Goal: Navigation & Orientation: Understand site structure

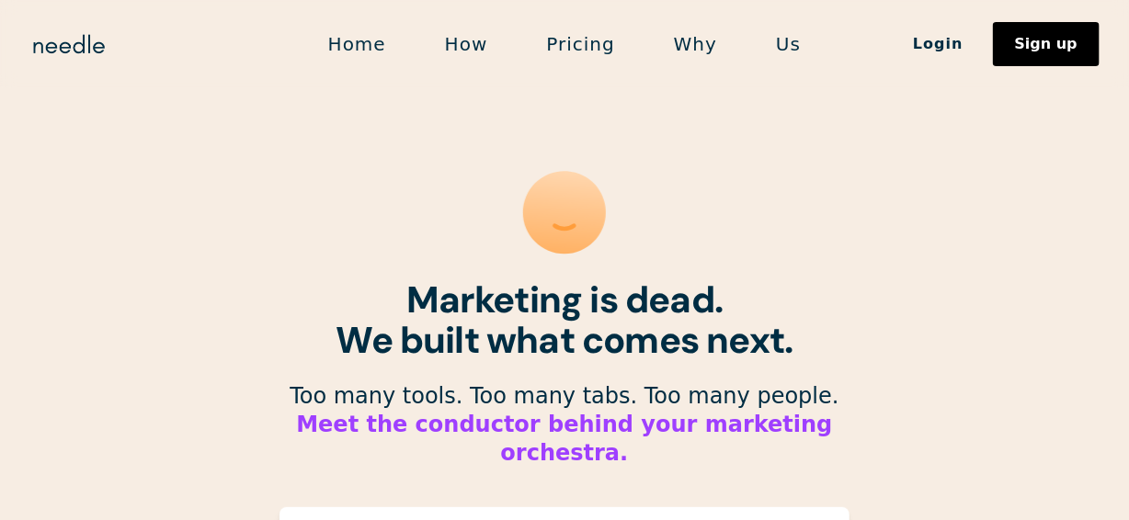
click at [476, 46] on link "How" at bounding box center [466, 44] width 102 height 39
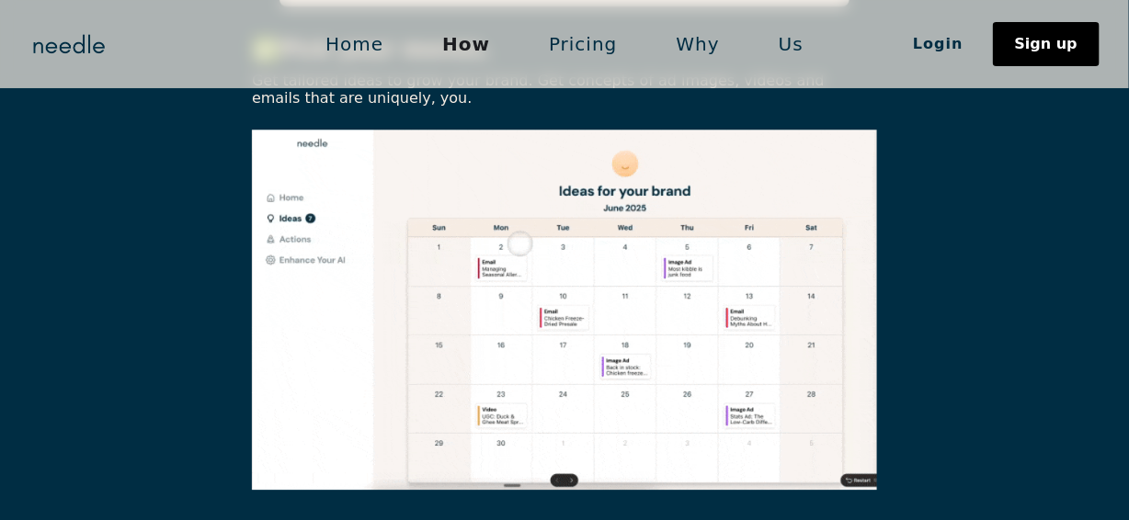
scroll to position [1563, 0]
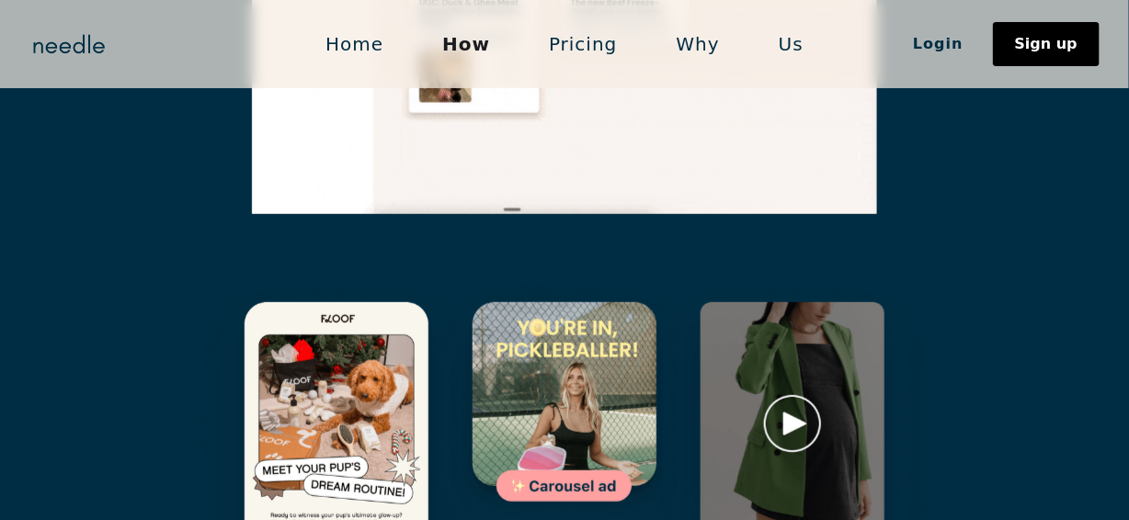
scroll to position [2757, 0]
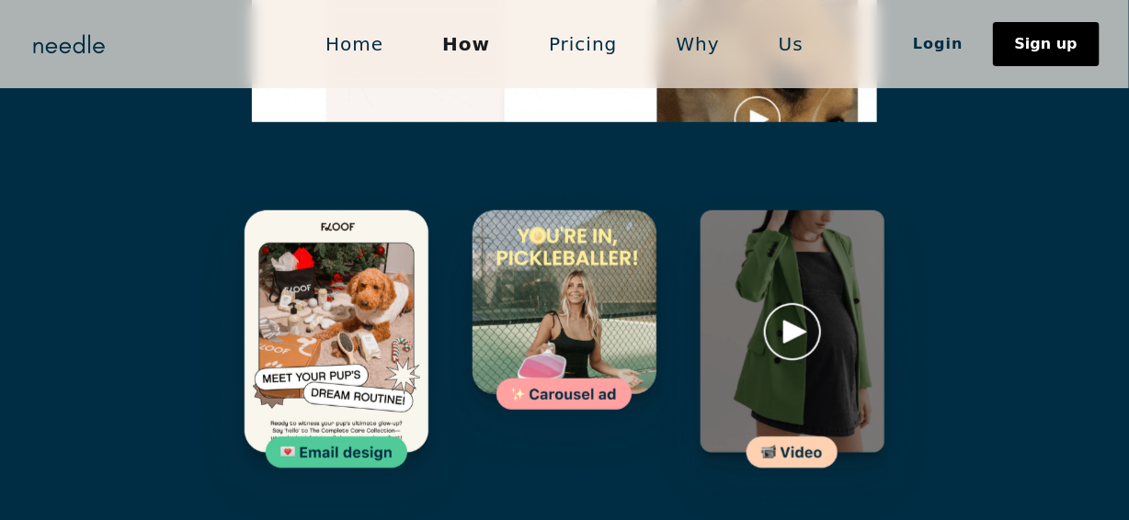
click at [803, 241] on img at bounding box center [792, 361] width 301 height 360
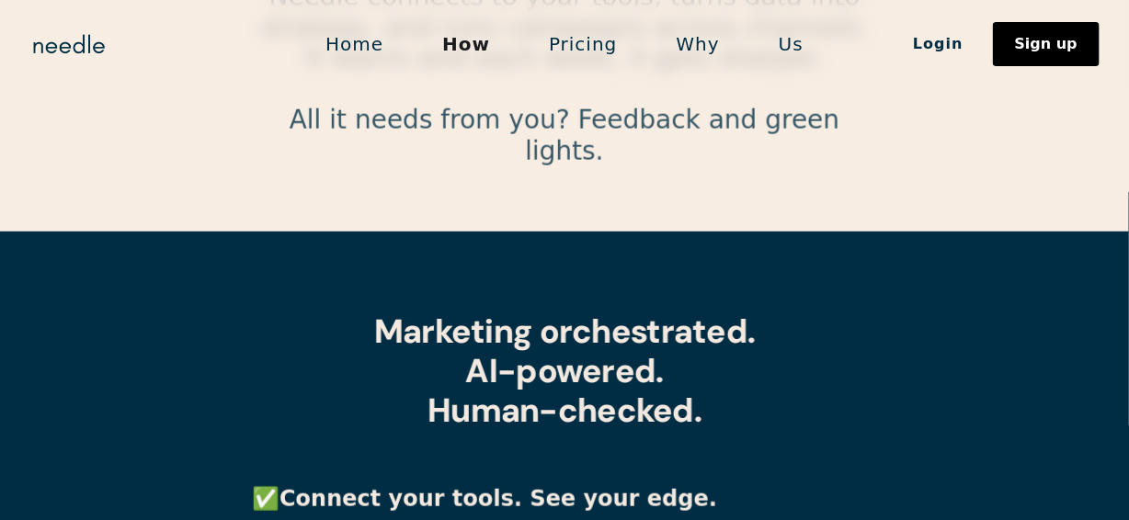
scroll to position [0, 0]
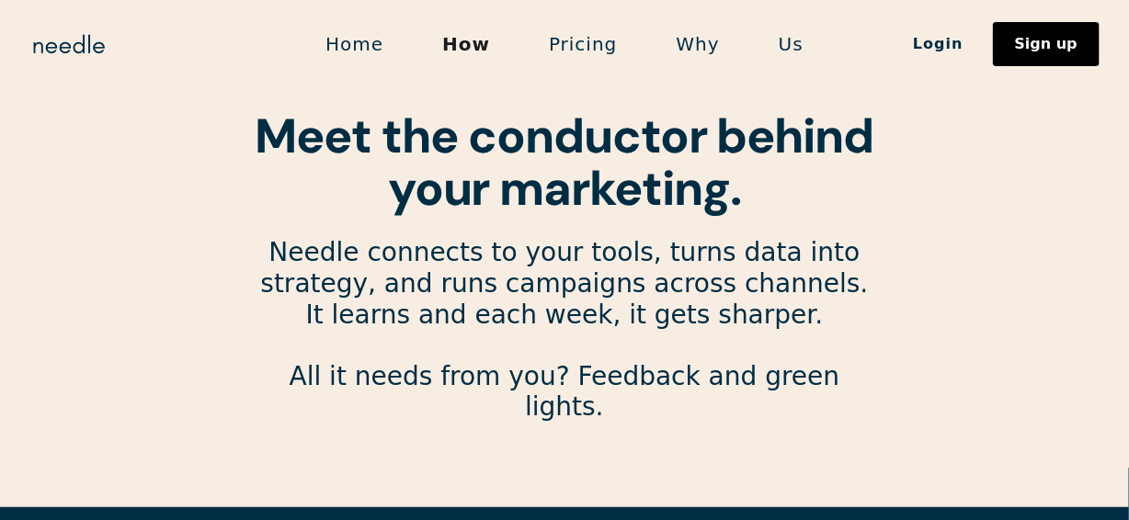
click at [379, 43] on link "Home" at bounding box center [354, 44] width 117 height 39
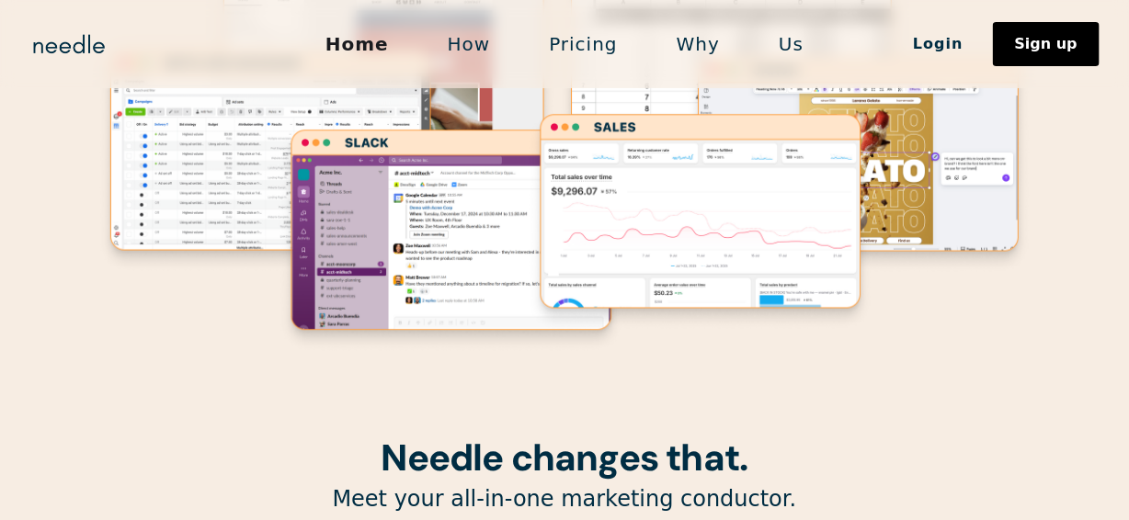
scroll to position [262, 0]
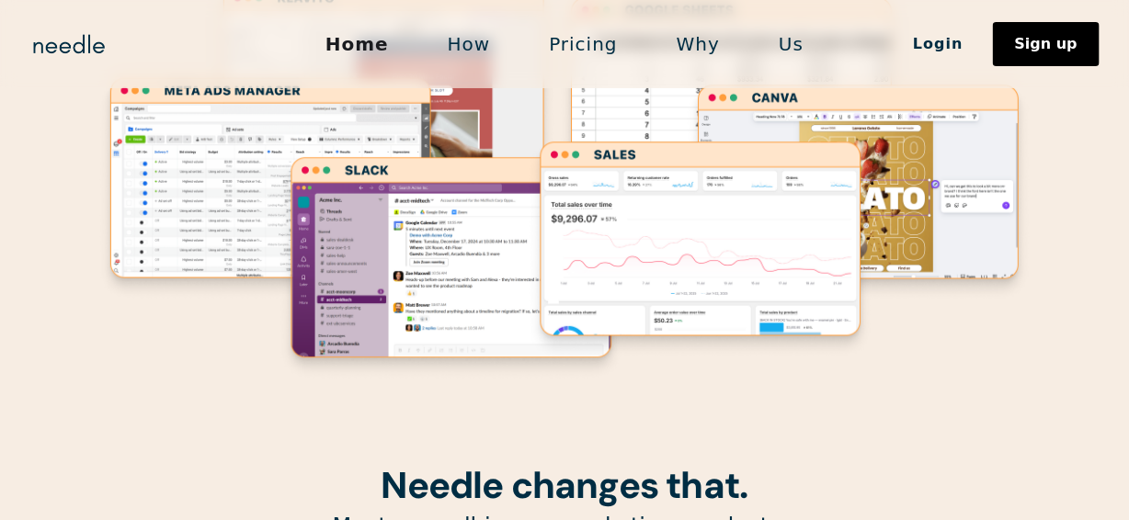
click at [784, 42] on link "Us" at bounding box center [791, 44] width 84 height 39
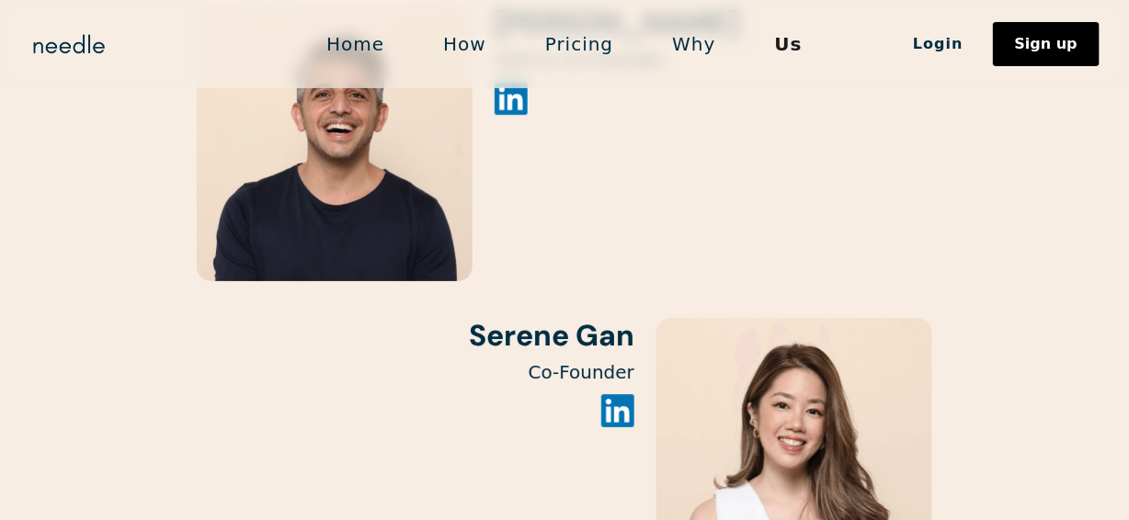
scroll to position [2128, 0]
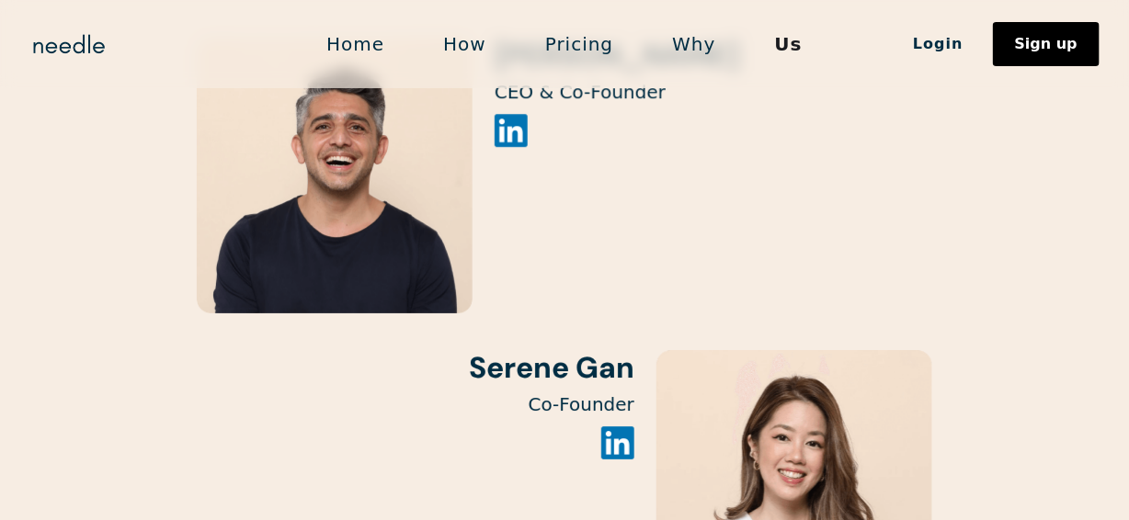
scroll to position [1944, 0]
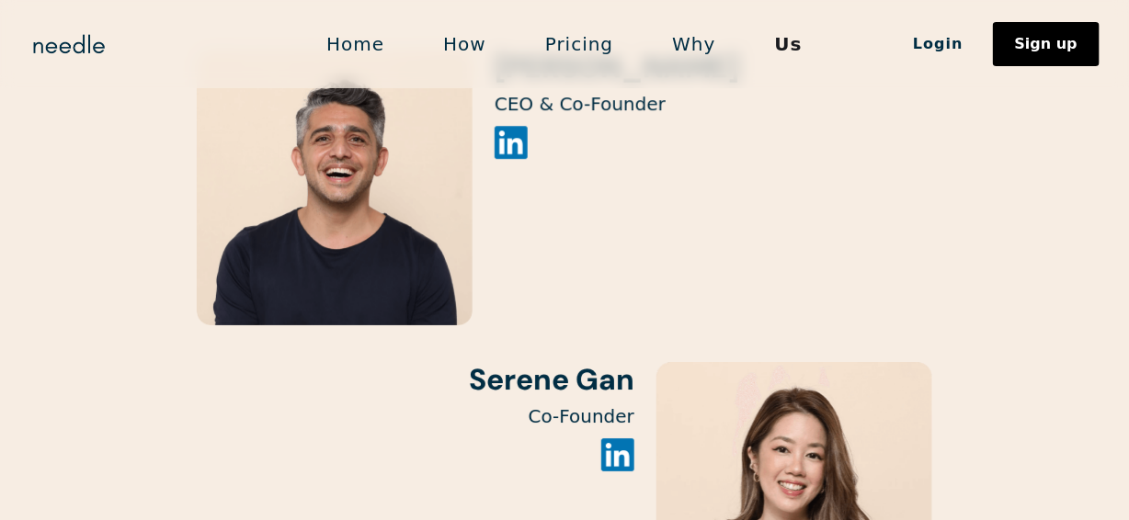
click at [363, 36] on link "Home" at bounding box center [355, 44] width 117 height 39
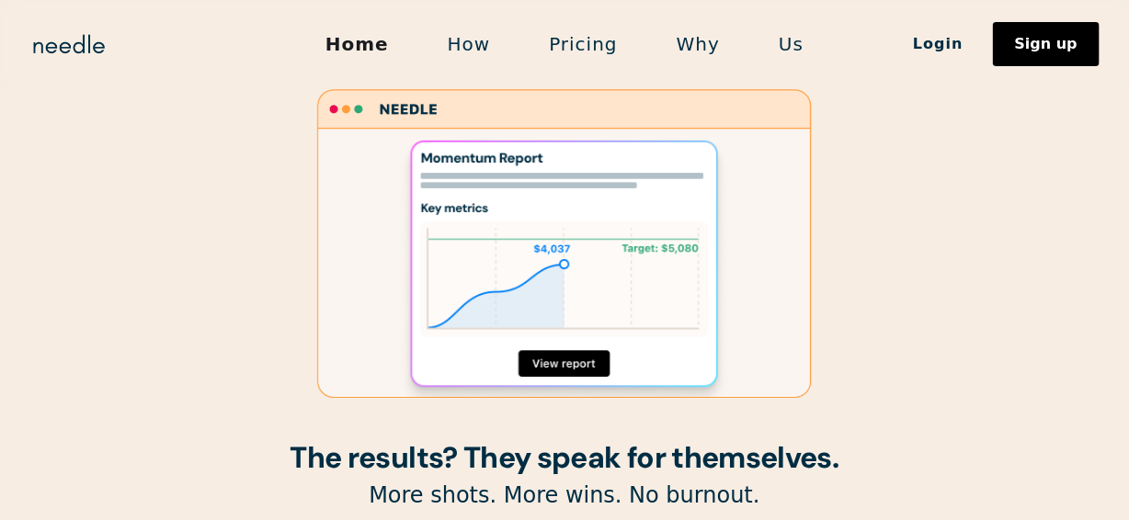
scroll to position [2209, 0]
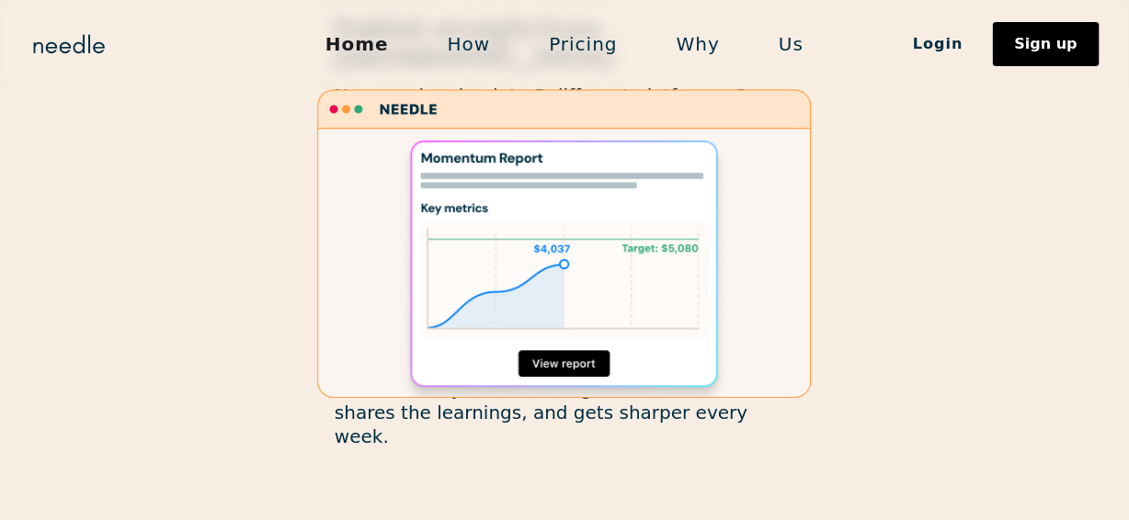
click at [962, 205] on div at bounding box center [564, 244] width 919 height 319
